Goal: Find specific page/section: Find specific page/section

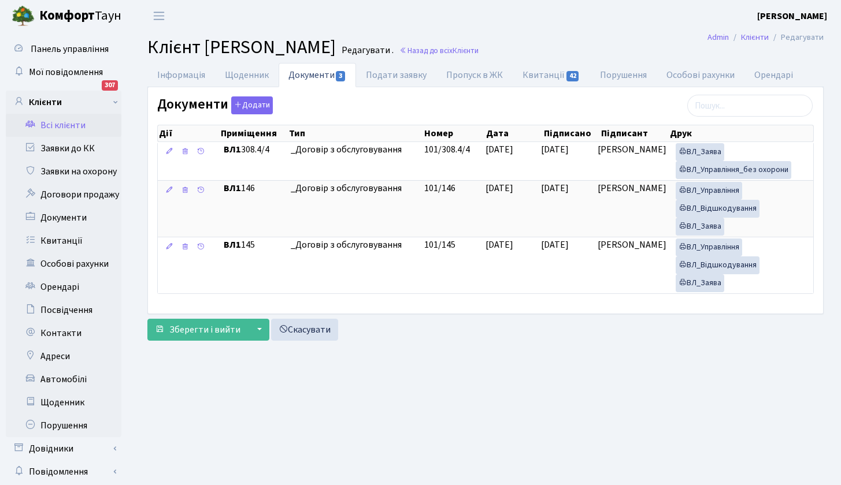
click at [62, 122] on link "Всі клієнти" at bounding box center [64, 125] width 116 height 23
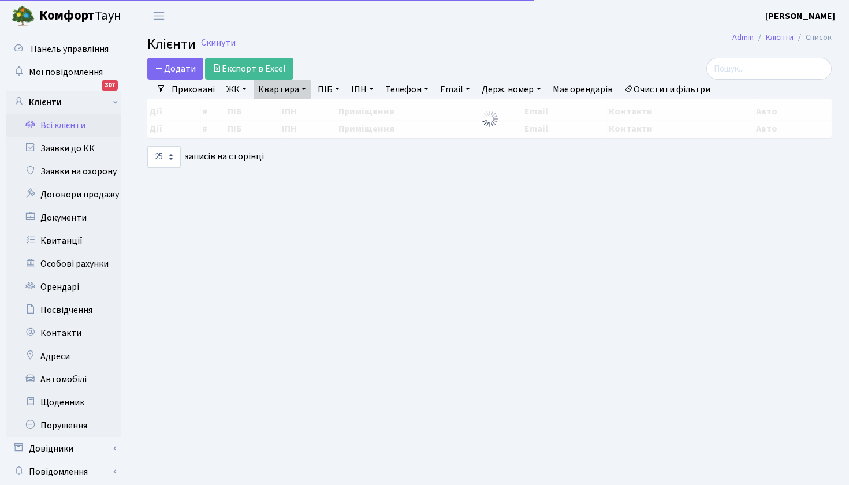
select select "25"
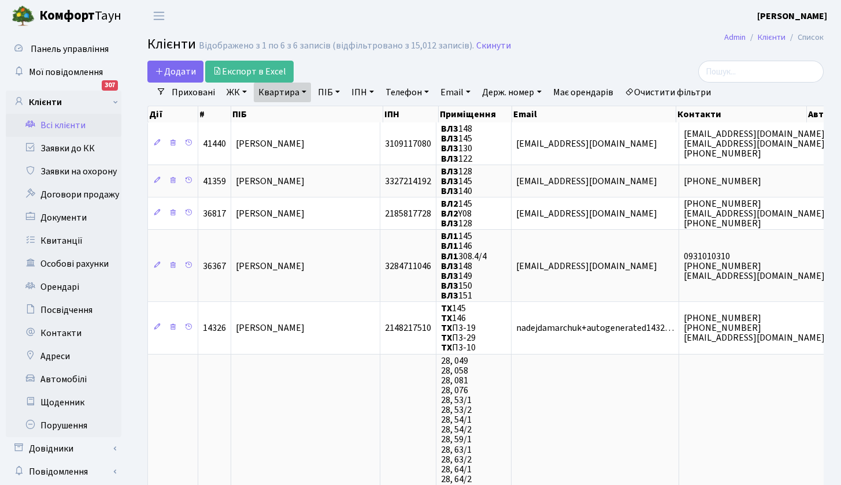
click at [306, 91] on link "Квартира" at bounding box center [282, 93] width 57 height 20
type input "84"
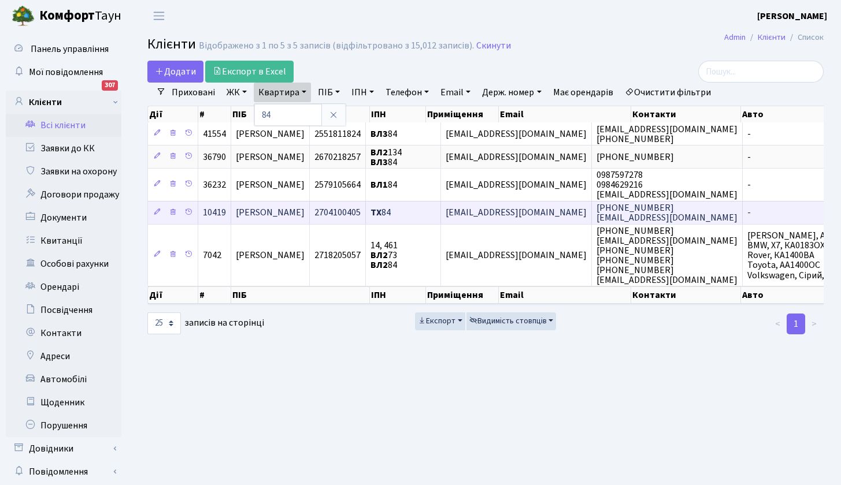
click at [304, 213] on span "Любицька Інна Вікторівна" at bounding box center [270, 213] width 69 height 13
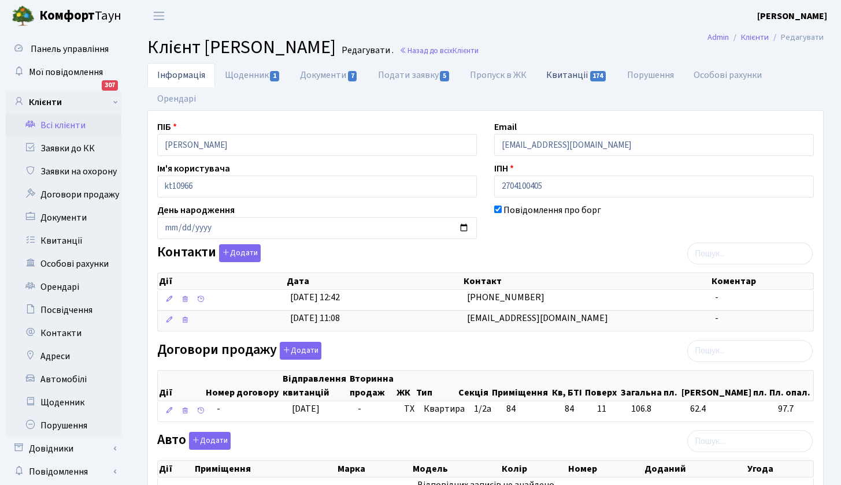
click at [567, 72] on link "Квитанції 174" at bounding box center [576, 75] width 80 height 24
select select "25"
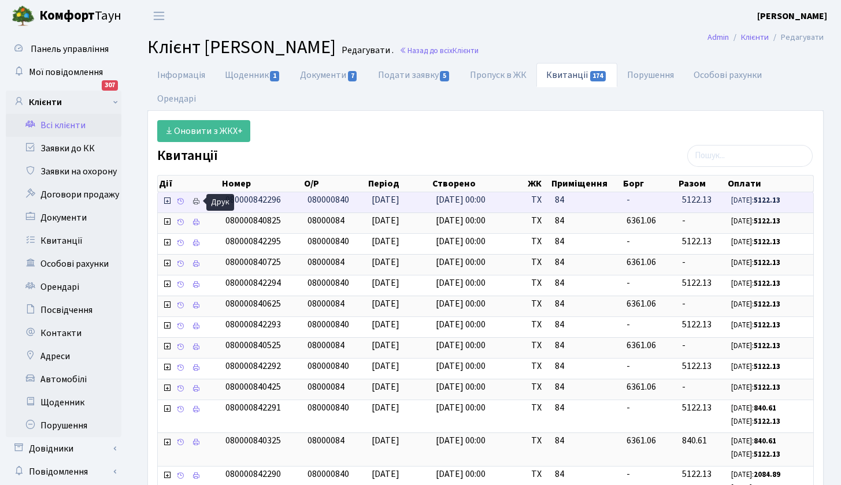
click at [198, 200] on icon at bounding box center [196, 202] width 8 height 8
